Goal: Task Accomplishment & Management: Manage account settings

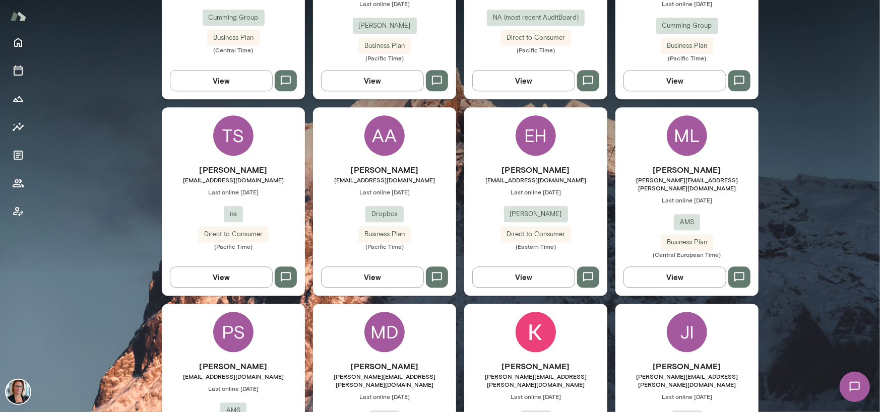
scroll to position [1614, 0]
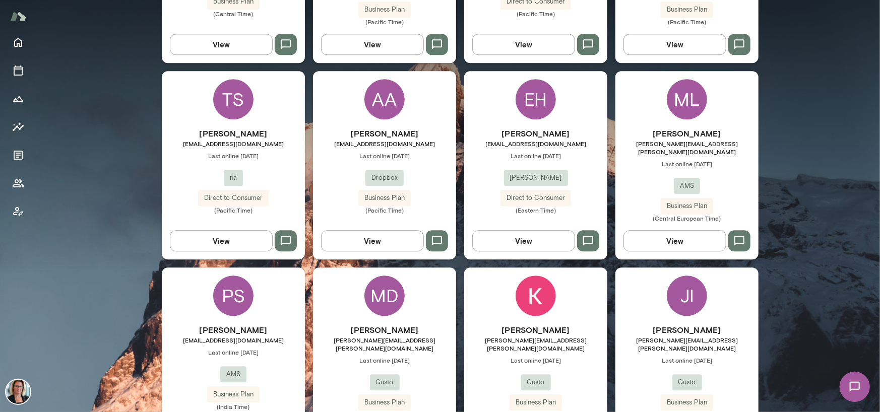
click at [379, 79] on div "AA" at bounding box center [385, 99] width 40 height 40
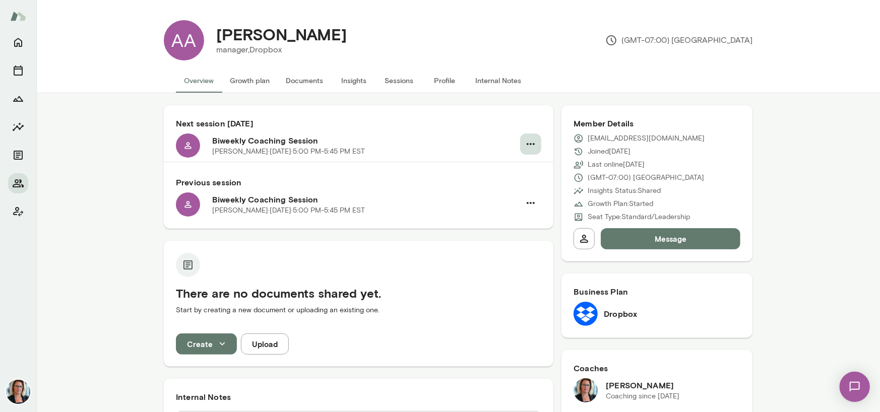
click at [525, 145] on icon "button" at bounding box center [531, 144] width 12 height 12
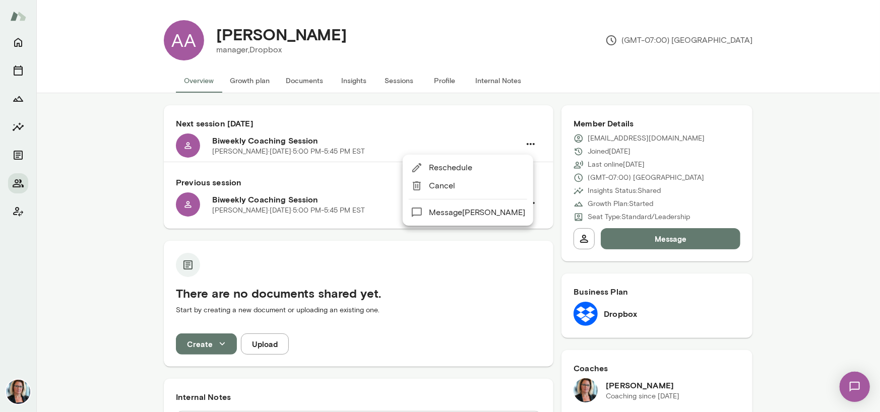
click at [441, 174] on li "Reschedule" at bounding box center [468, 168] width 131 height 18
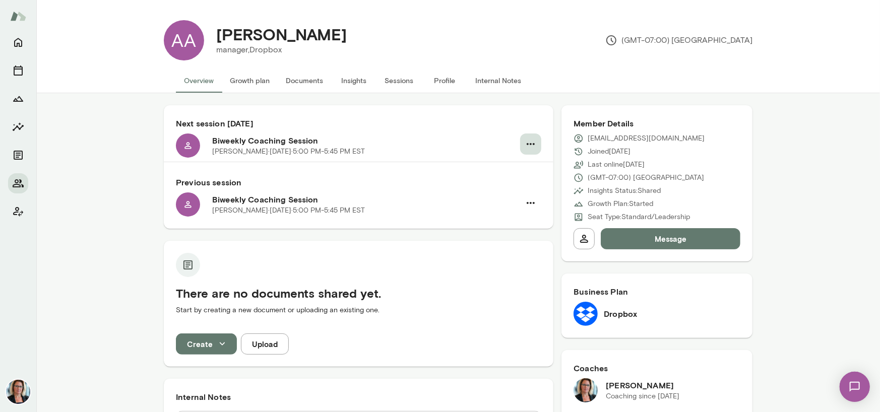
click at [525, 143] on icon "button" at bounding box center [531, 144] width 12 height 12
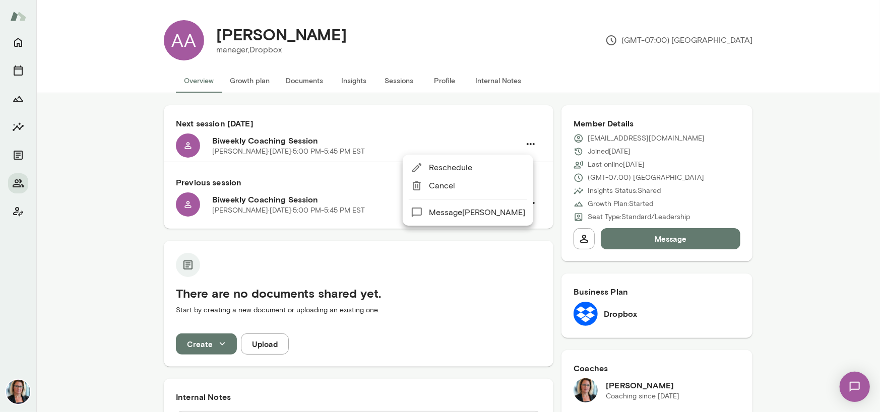
click at [455, 166] on span "Reschedule" at bounding box center [477, 168] width 96 height 12
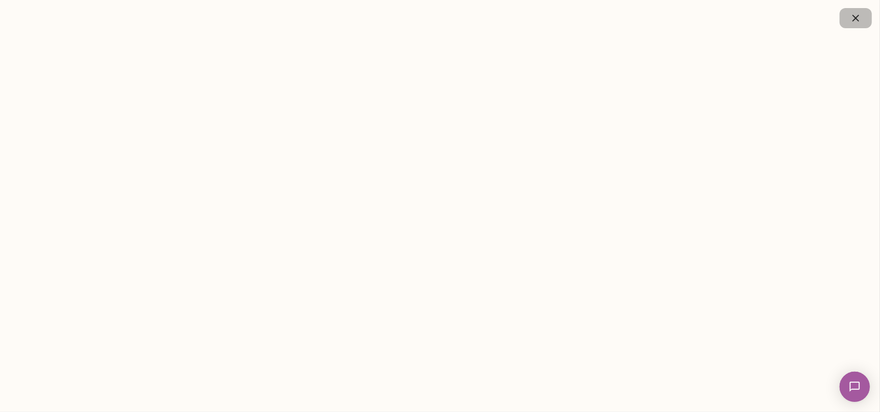
click at [855, 16] on icon "button" at bounding box center [856, 18] width 7 height 7
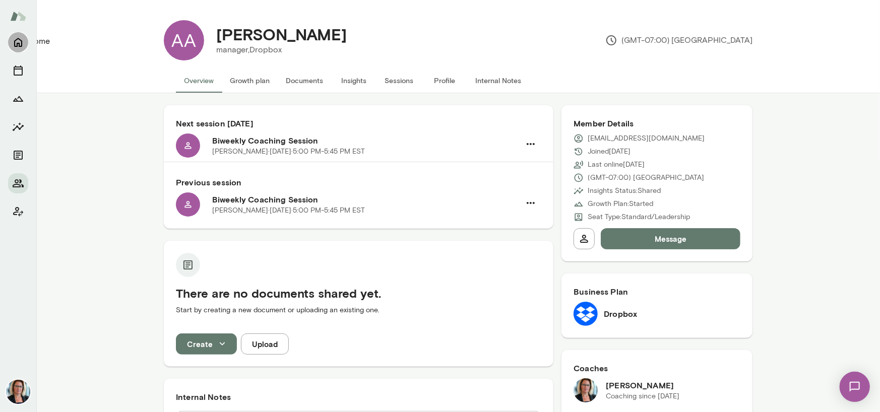
click at [21, 44] on icon "Home" at bounding box center [18, 42] width 12 height 12
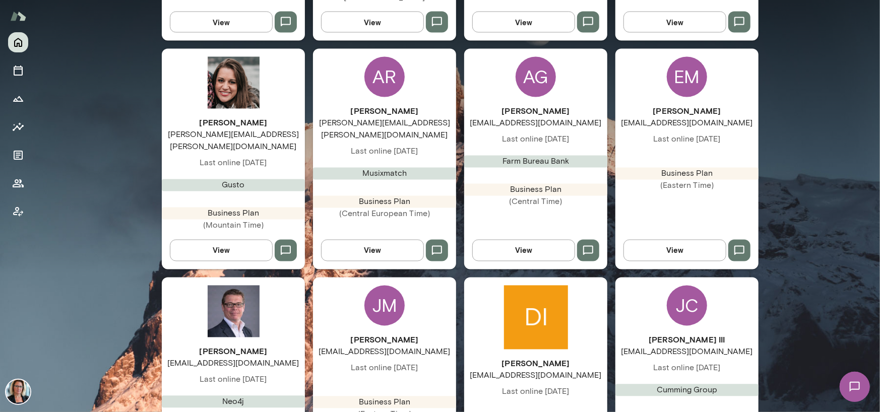
scroll to position [1361, 0]
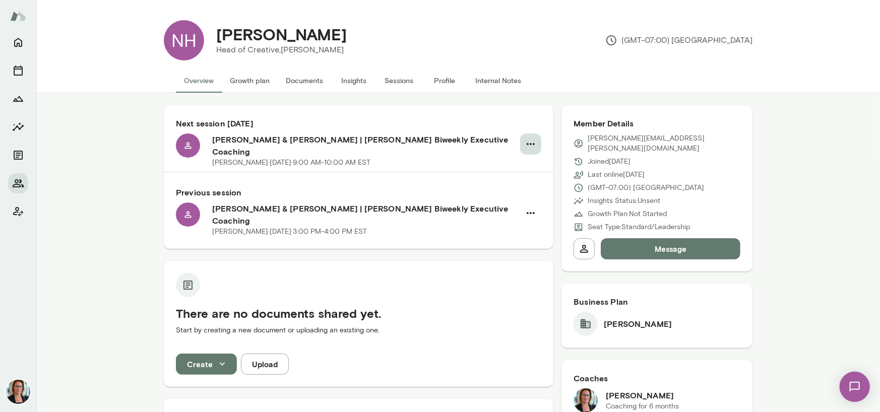
click at [527, 142] on icon "button" at bounding box center [531, 144] width 12 height 12
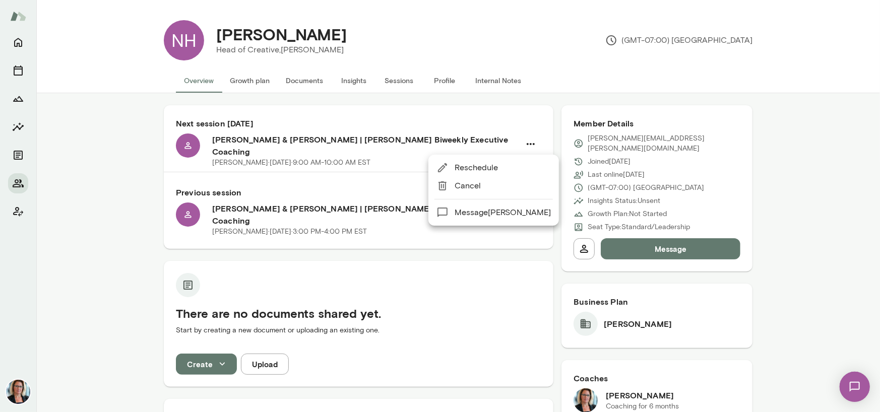
click at [491, 166] on span "Reschedule" at bounding box center [503, 168] width 96 height 12
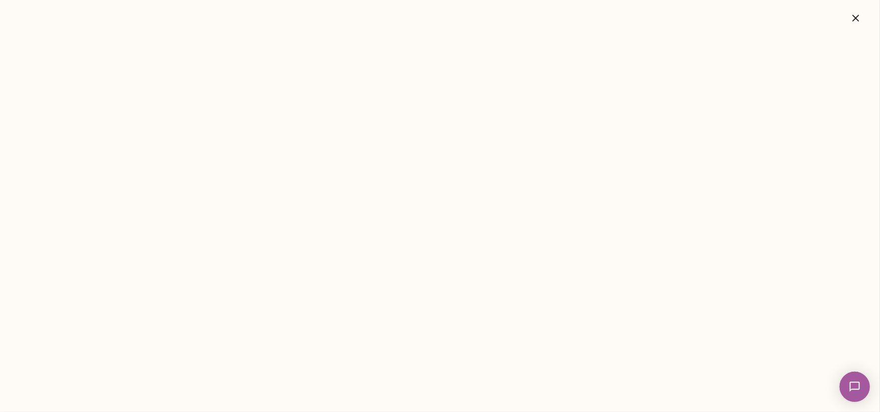
click at [848, 18] on button "button" at bounding box center [856, 18] width 32 height 20
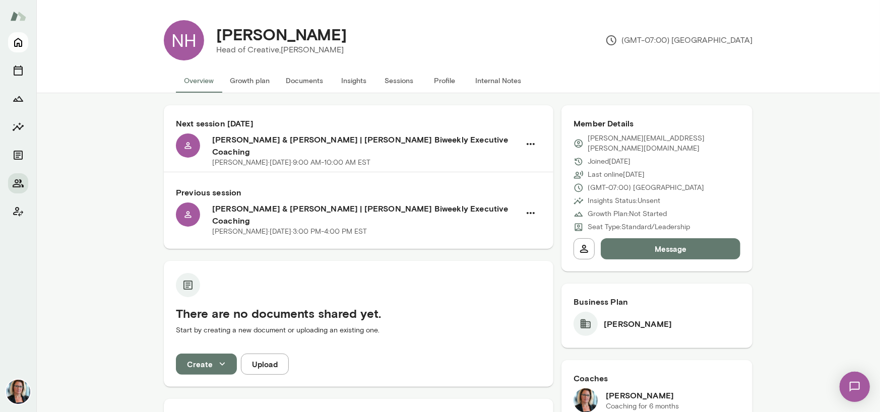
click at [23, 42] on icon "Home" at bounding box center [18, 42] width 12 height 12
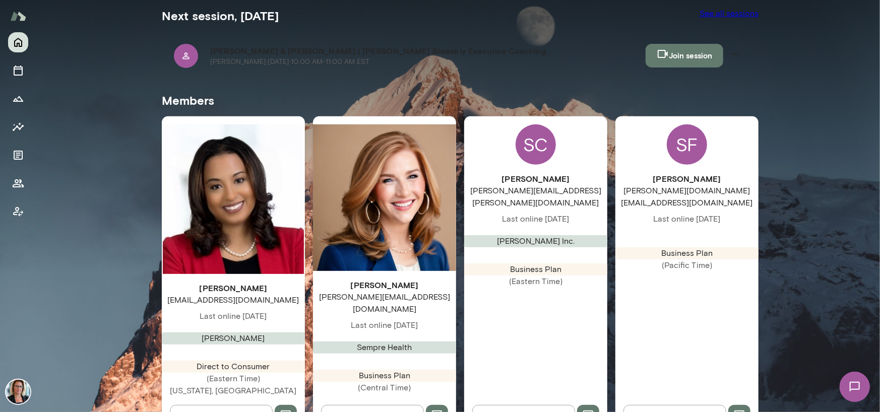
scroll to position [252, 0]
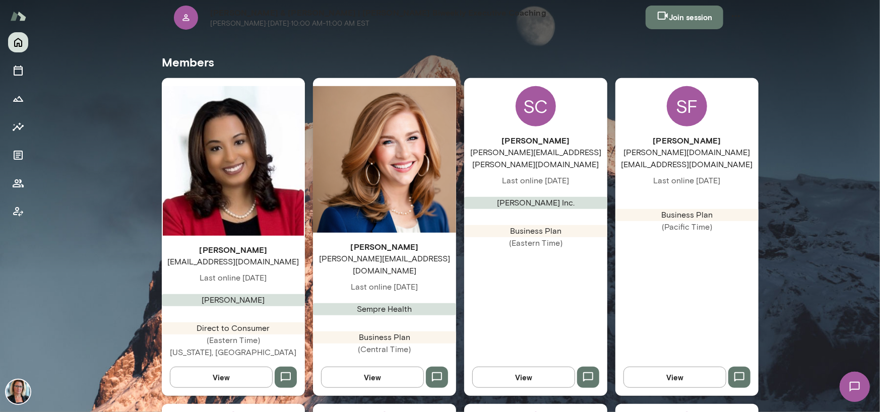
click at [683, 86] on div "SF" at bounding box center [687, 106] width 40 height 40
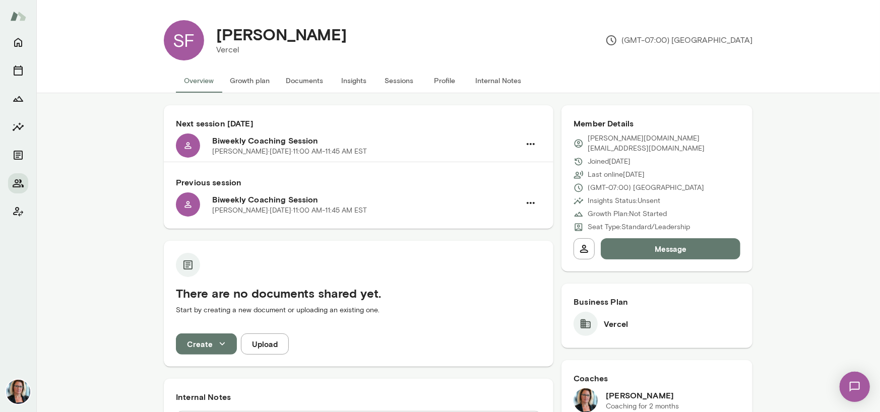
click at [395, 78] on button "Sessions" at bounding box center [399, 81] width 45 height 24
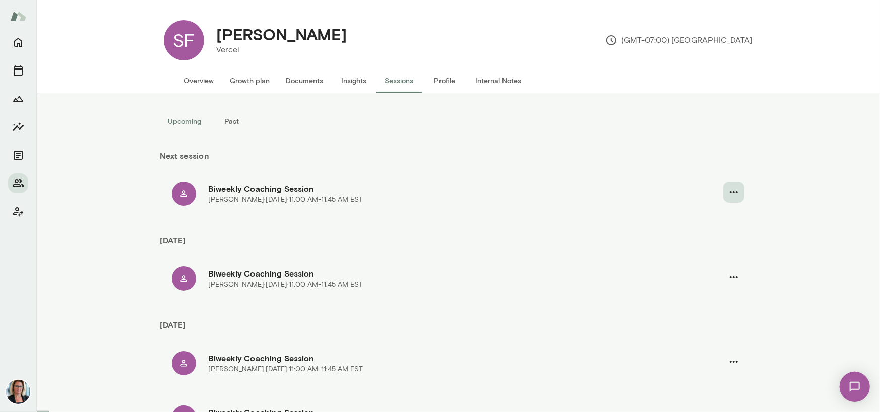
click at [732, 196] on icon "button" at bounding box center [734, 193] width 12 height 12
click at [699, 234] on span "Cancel" at bounding box center [711, 235] width 43 height 12
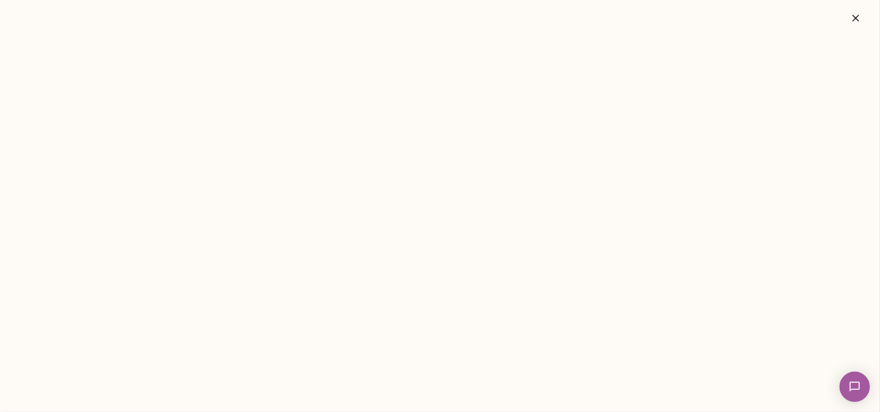
click at [858, 18] on icon "button" at bounding box center [856, 18] width 12 height 12
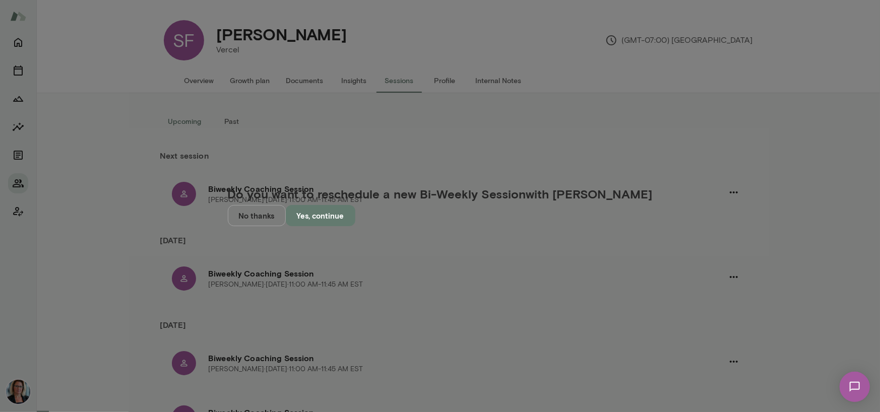
click at [286, 226] on button "No thanks" at bounding box center [257, 215] width 58 height 21
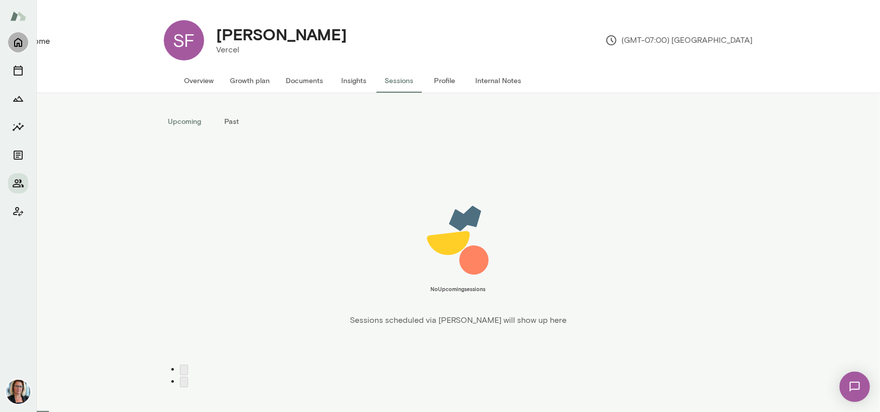
click at [15, 46] on icon "Home" at bounding box center [18, 42] width 8 height 9
